Goal: Task Accomplishment & Management: Use online tool/utility

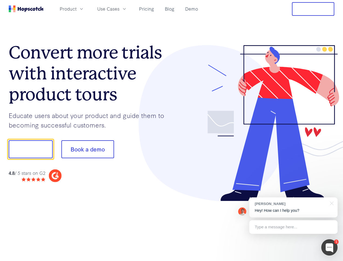
click at [171, 130] on div at bounding box center [252, 123] width 163 height 156
click at [77, 9] on span "Product" at bounding box center [68, 8] width 17 height 7
click at [119, 9] on span "Use Cases" at bounding box center [108, 8] width 22 height 7
click at [313, 9] on button "Free Trial" at bounding box center [313, 9] width 42 height 14
click at [30, 149] on button "Show me!" at bounding box center [31, 149] width 44 height 18
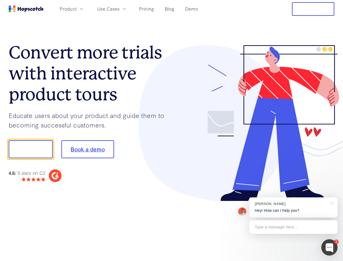
click at [87, 149] on button "Book a demo" at bounding box center [87, 149] width 53 height 18
click at [329, 247] on div at bounding box center [329, 247] width 16 height 16
click at [293, 207] on div "[PERSON_NAME] Hey! How can I help you?" at bounding box center [293, 207] width 88 height 20
click at [331, 202] on div at bounding box center [287, 185] width 102 height 108
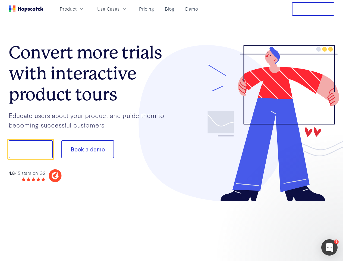
click at [293, 227] on div at bounding box center [287, 185] width 102 height 108
